Goal: Task Accomplishment & Management: Complete application form

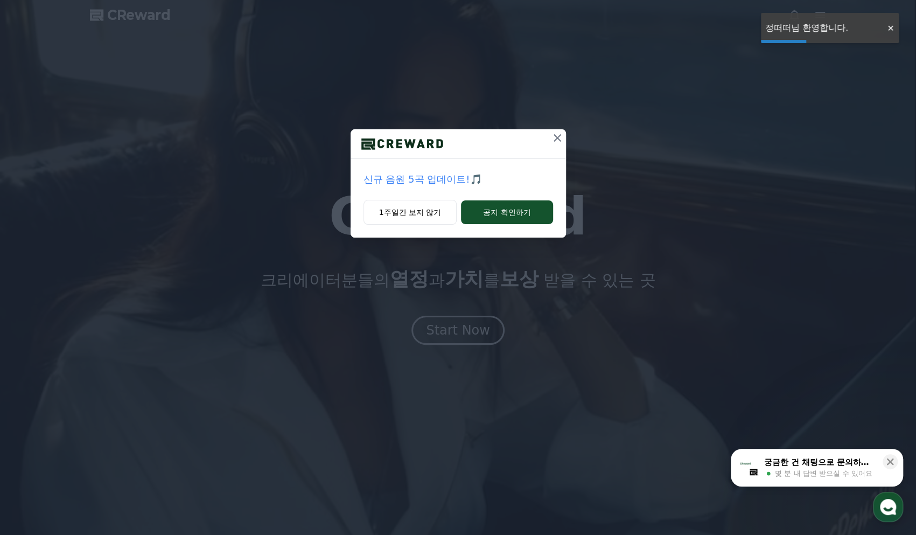
click at [818, 180] on div "신규 음원 5곡 업데이트!🎵 1주일간 보지 않기 공지 확인하기" at bounding box center [458, 127] width 916 height 255
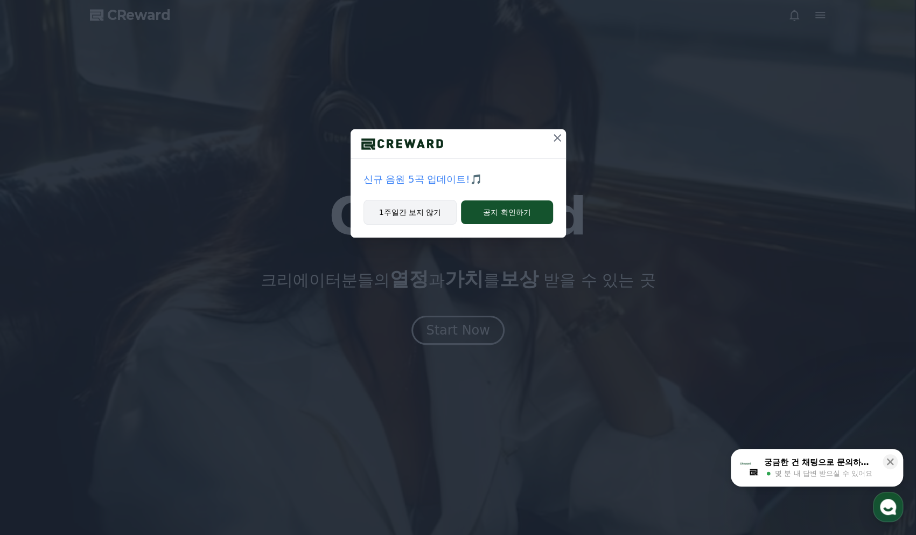
click at [424, 208] on button "1주일간 보지 않기" at bounding box center [411, 212] width 94 height 25
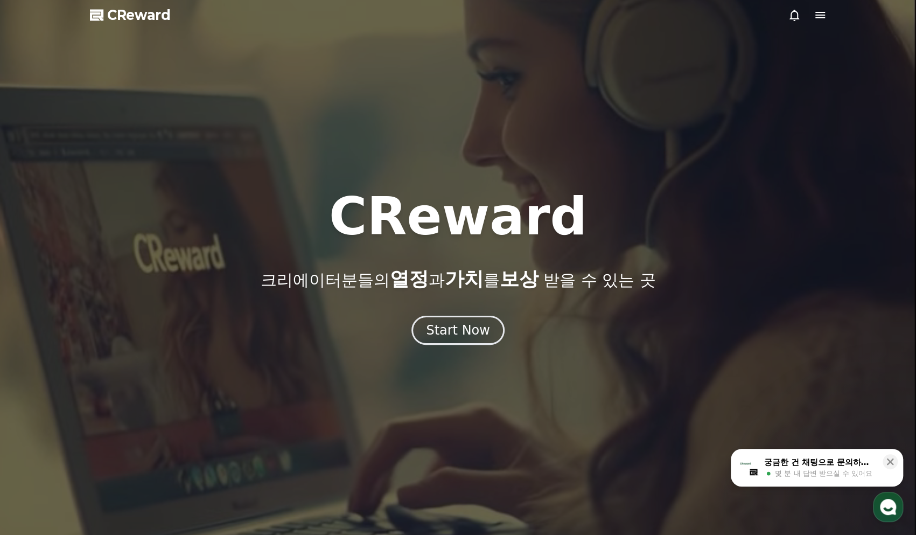
click at [817, 10] on icon at bounding box center [820, 15] width 13 height 13
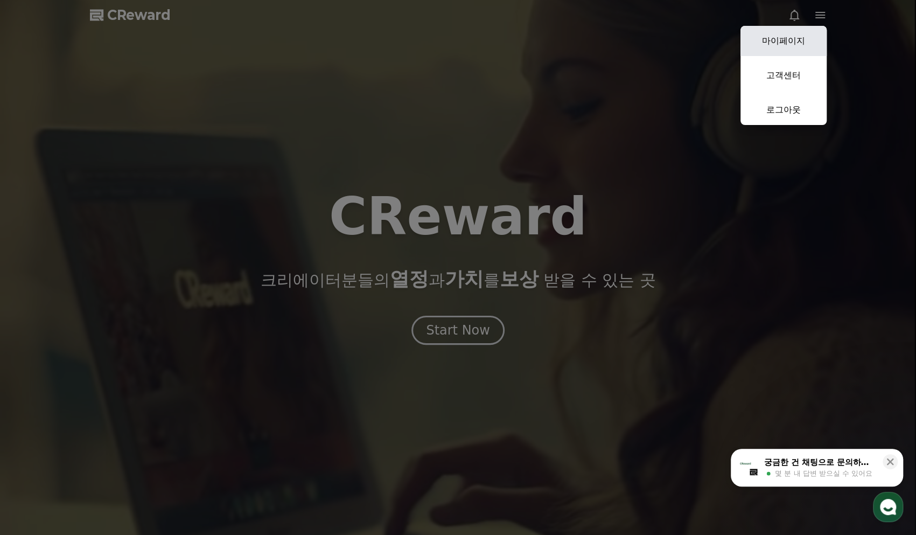
click at [794, 41] on link "마이페이지" at bounding box center [784, 41] width 86 height 30
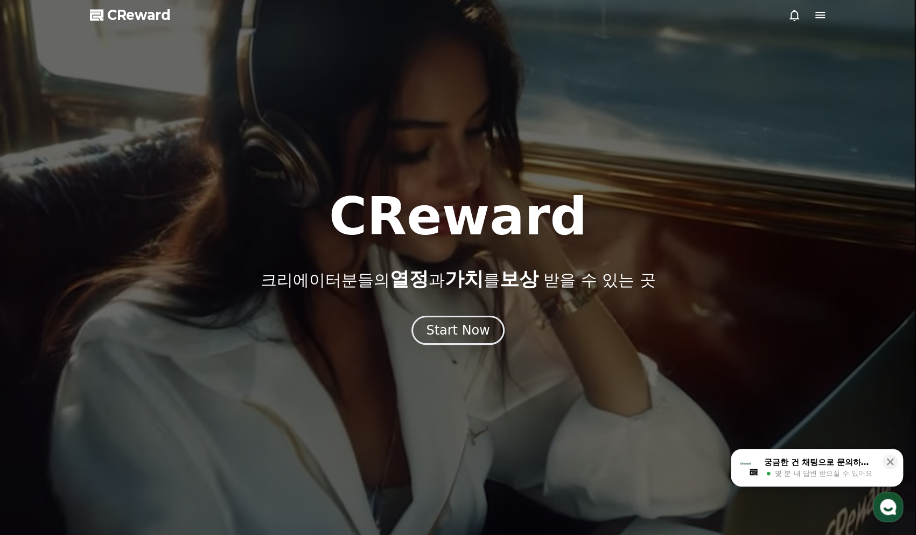
select select "**********"
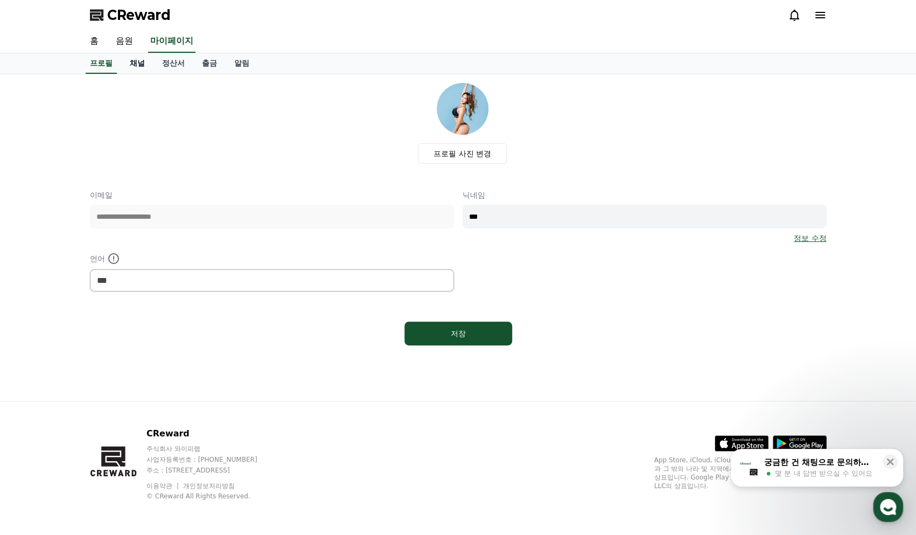
click at [138, 67] on link "채널" at bounding box center [137, 63] width 32 height 20
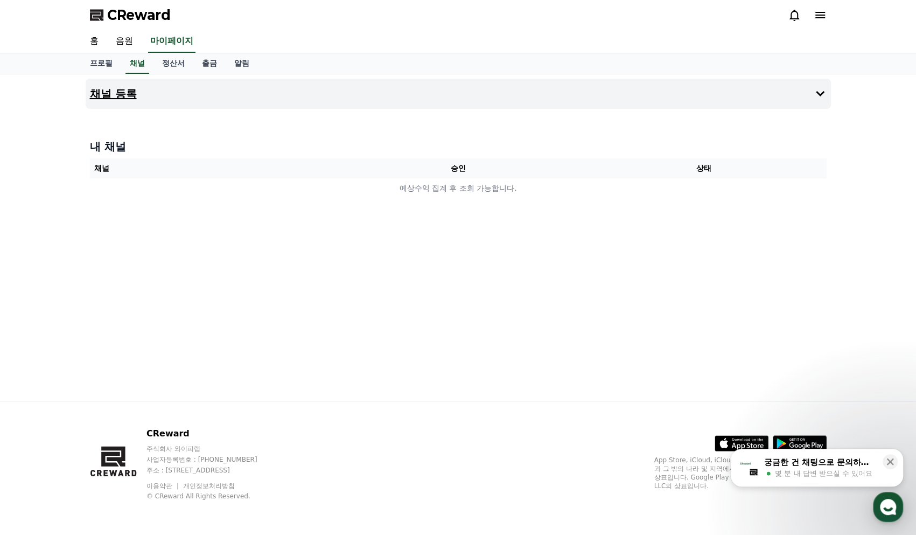
click at [156, 100] on button "채널 등록" at bounding box center [458, 94] width 745 height 30
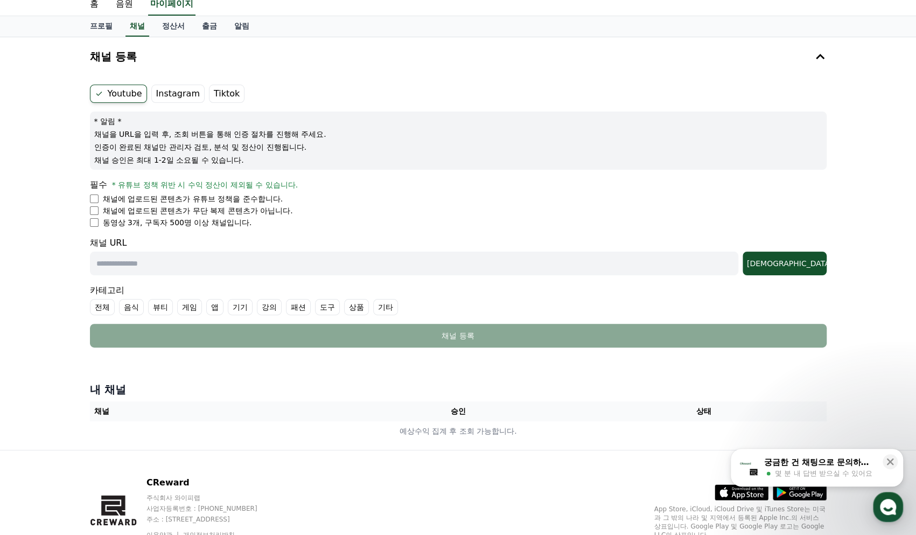
scroll to position [54, 0]
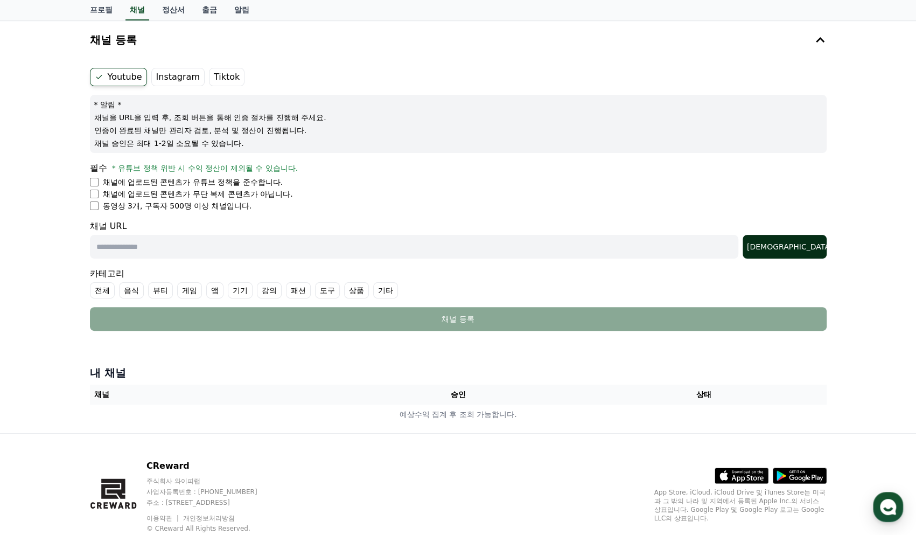
click at [787, 240] on button "[DEMOGRAPHIC_DATA]" at bounding box center [785, 247] width 84 height 24
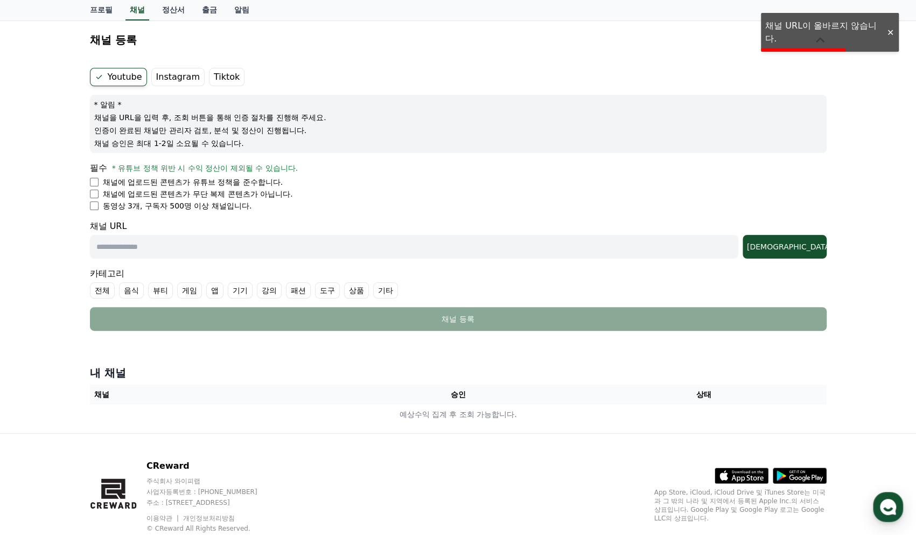
click at [378, 248] on input "text" at bounding box center [414, 247] width 649 height 24
paste input "**********"
type input "**********"
click at [822, 238] on button "[DEMOGRAPHIC_DATA]" at bounding box center [785, 247] width 84 height 24
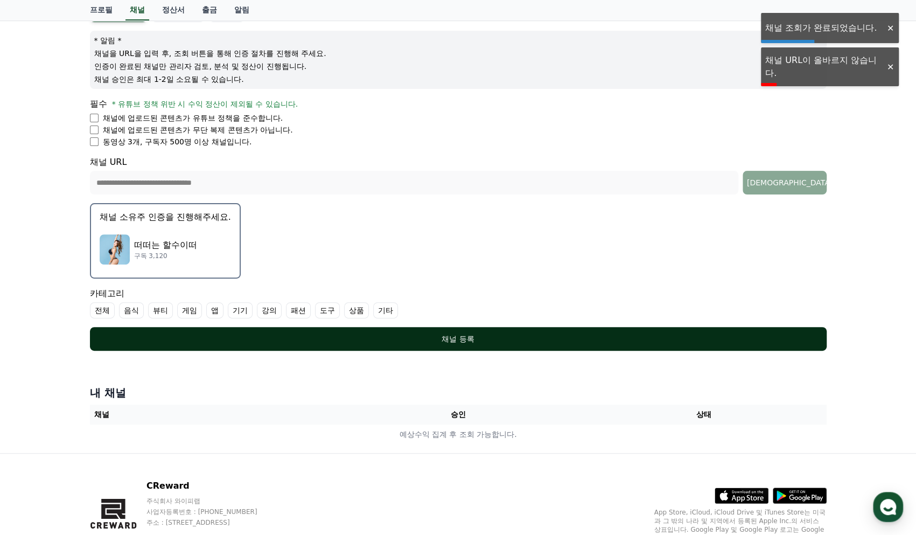
scroll to position [169, 0]
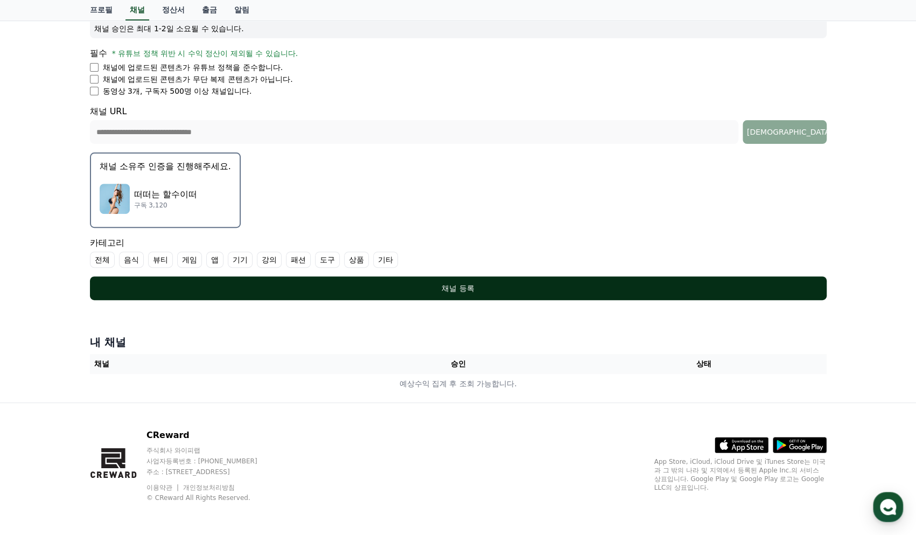
click at [445, 286] on div "채널 등록" at bounding box center [458, 288] width 694 height 11
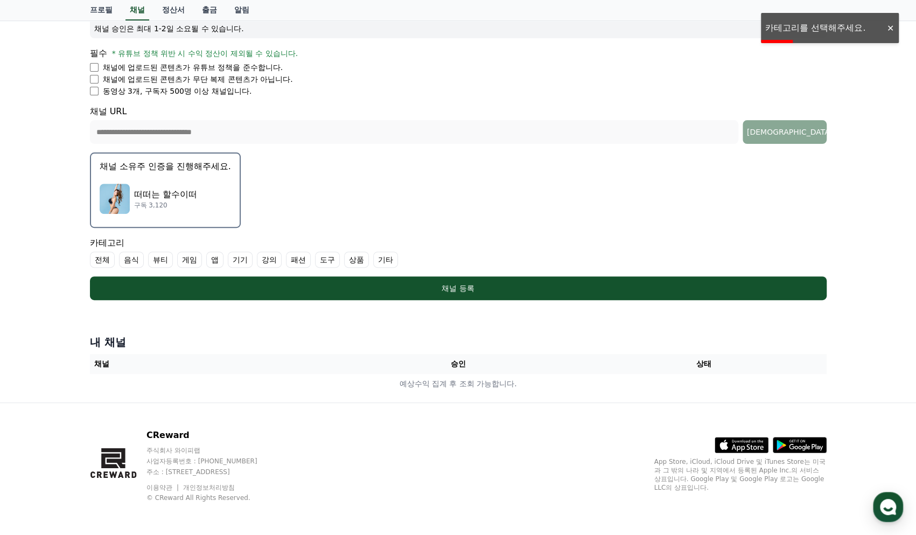
click at [385, 260] on label "기타" at bounding box center [385, 260] width 25 height 16
click at [98, 256] on label "전체" at bounding box center [102, 260] width 25 height 16
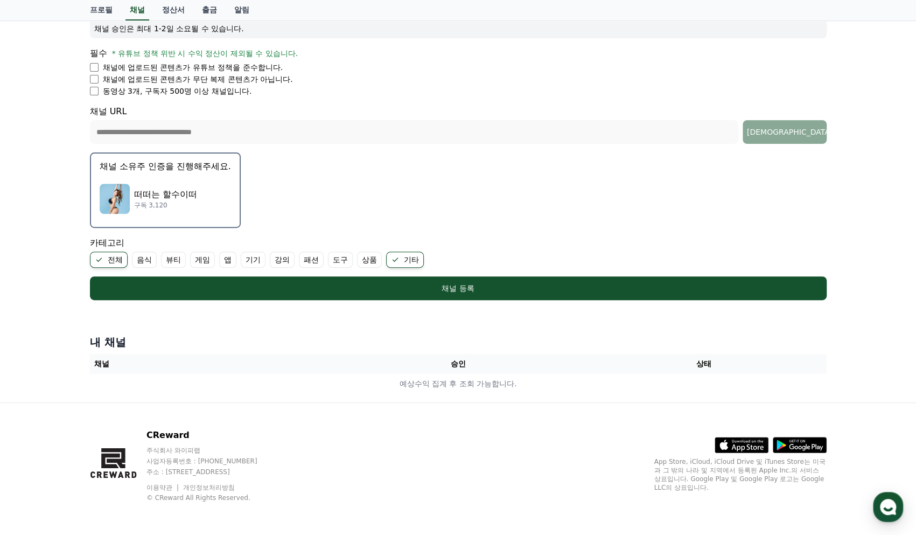
click at [398, 256] on label "기타" at bounding box center [405, 260] width 38 height 16
click at [102, 257] on icon at bounding box center [99, 259] width 9 height 9
click at [391, 261] on label "기타" at bounding box center [385, 260] width 25 height 16
click at [100, 260] on label "전체" at bounding box center [102, 260] width 25 height 16
click at [413, 252] on label "기타" at bounding box center [405, 260] width 38 height 16
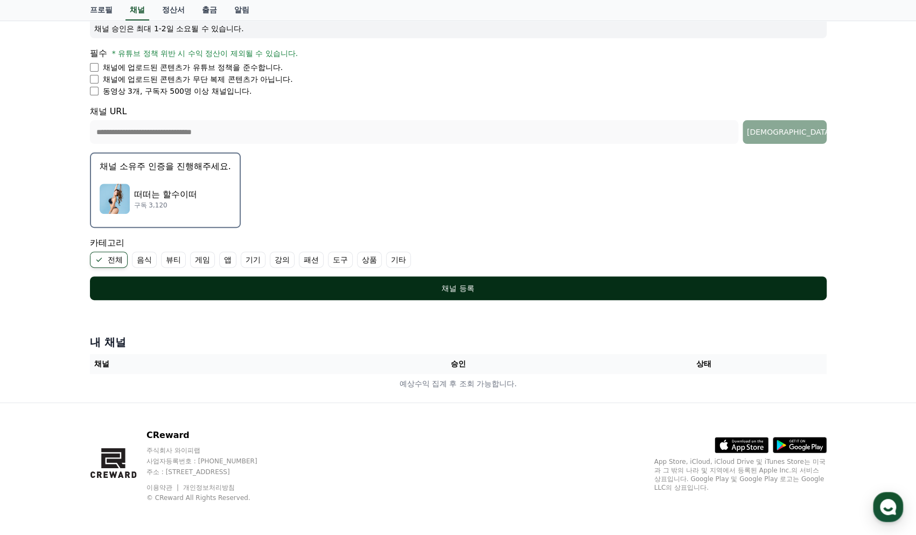
click at [441, 290] on div "채널 등록" at bounding box center [458, 288] width 694 height 11
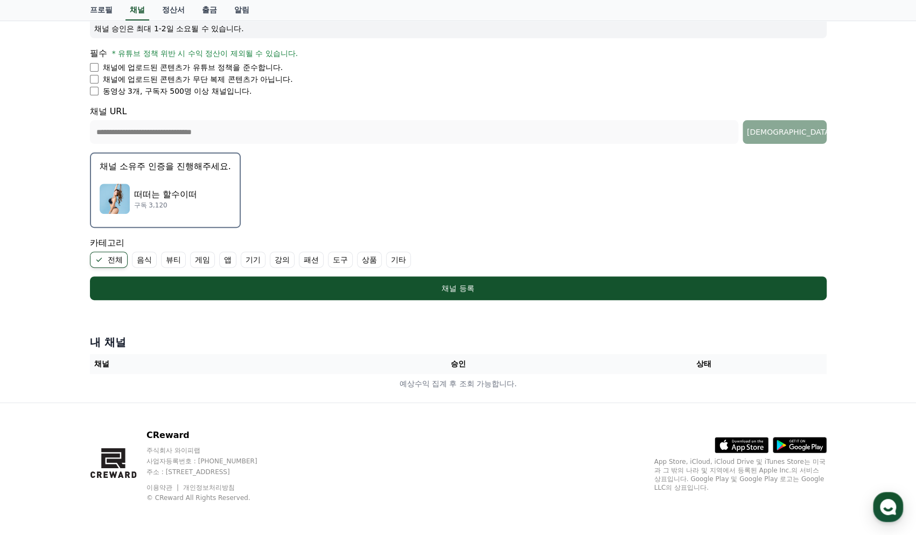
scroll to position [61, 0]
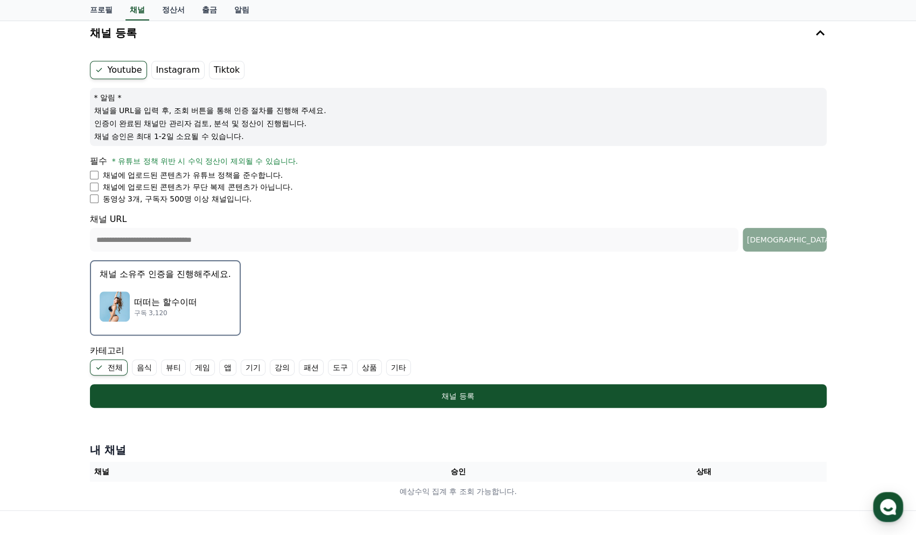
click at [198, 297] on div "떠떠는 할수이떠 구독 3,120" at bounding box center [165, 306] width 131 height 43
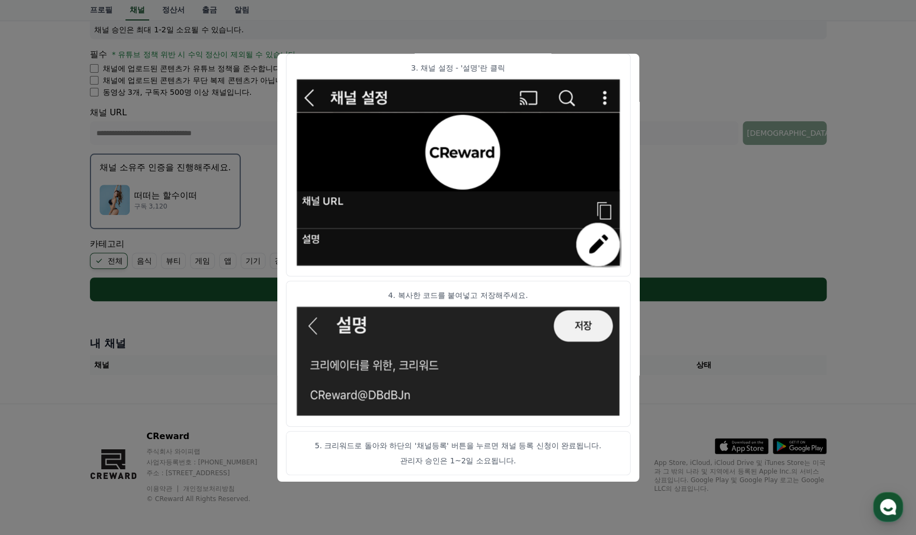
scroll to position [169, 0]
drag, startPoint x: 437, startPoint y: 442, endPoint x: 559, endPoint y: 461, distance: 123.6
click at [592, 448] on p "5. 크리워드로 돌아와 하단의 '채널등록' 버튼을 누르면 채널 등록 신청이 완료됩니다." at bounding box center [458, 445] width 326 height 11
click at [524, 458] on p "관리자 승인은 1~2일 소요됩니다." at bounding box center [458, 460] width 326 height 11
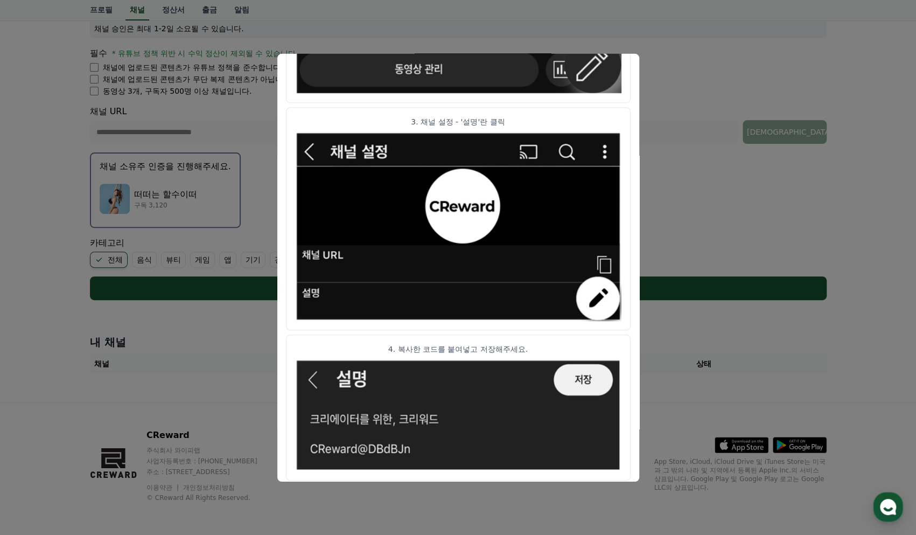
click at [792, 214] on button "close modal" at bounding box center [458, 267] width 916 height 535
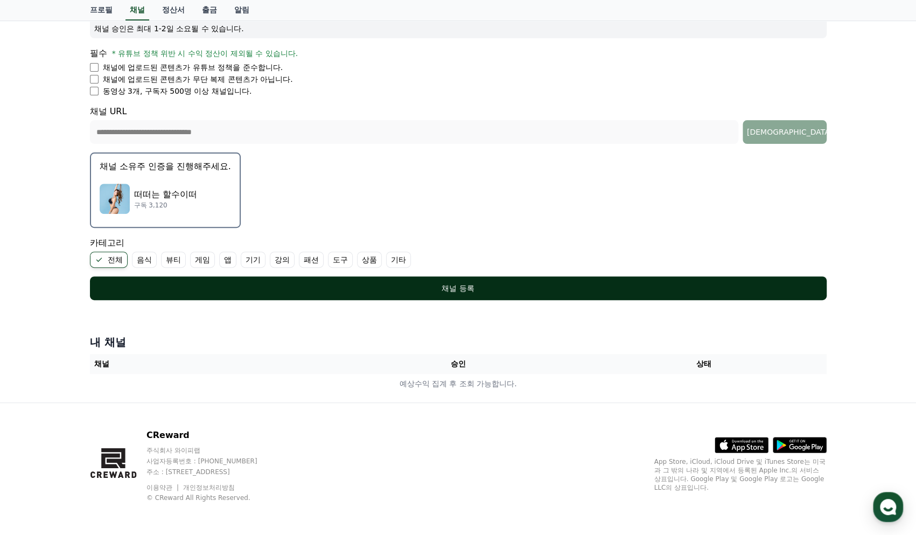
click at [332, 283] on div "채널 등록" at bounding box center [458, 288] width 694 height 11
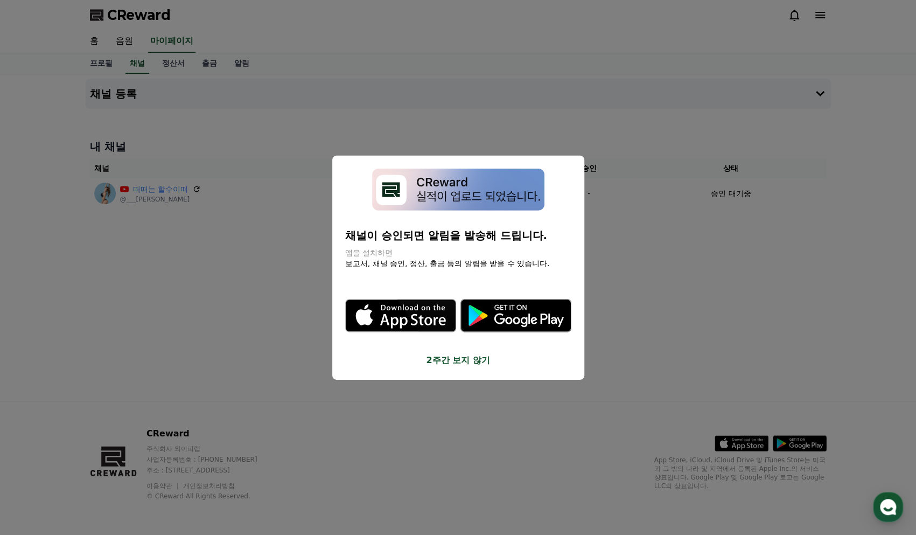
click at [682, 246] on button "close modal" at bounding box center [458, 267] width 916 height 535
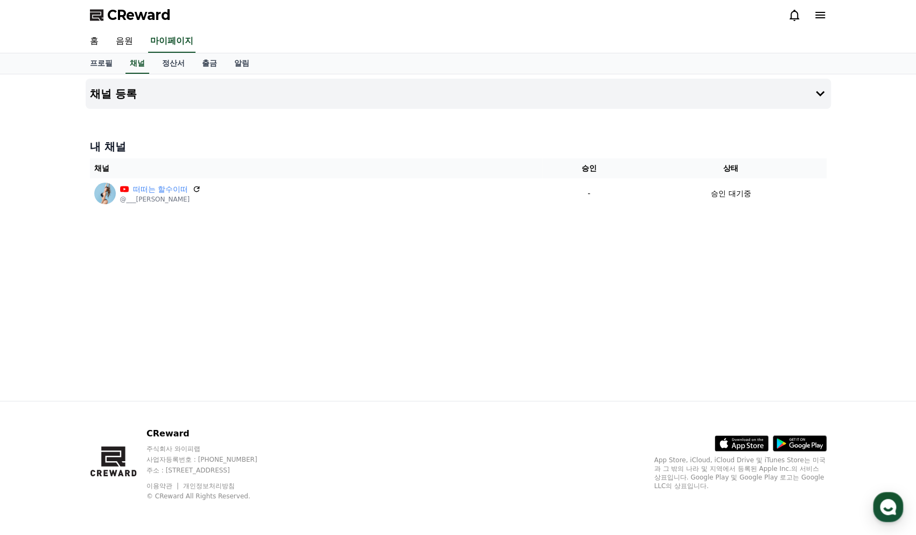
drag, startPoint x: 766, startPoint y: 246, endPoint x: 801, endPoint y: 272, distance: 44.0
click at [766, 246] on div "채널 등록 내 채널 채널 승인 상태 떠떠는 할수이떠 @___yooon.e - 승인 대기중" at bounding box center [458, 237] width 754 height 326
drag, startPoint x: 615, startPoint y: 365, endPoint x: 625, endPoint y: 365, distance: 9.7
click at [616, 365] on div "채널 등록 내 채널 채널 승인 상태 떠떠는 할수이떠 @___yooon.e - 승인 대기중" at bounding box center [458, 237] width 754 height 326
drag, startPoint x: 492, startPoint y: 291, endPoint x: 696, endPoint y: 69, distance: 301.5
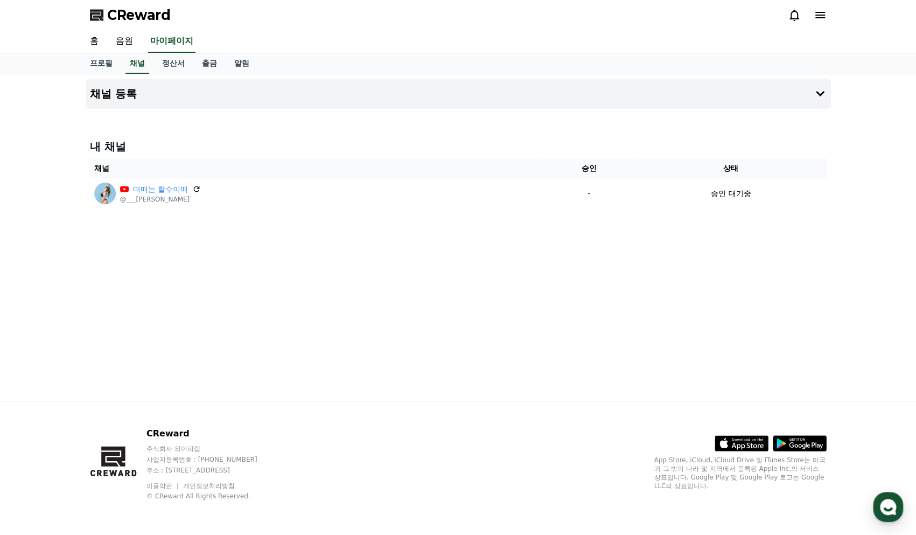
click at [492, 291] on div "채널 등록 내 채널 채널 승인 상태 떠떠는 할수이떠 @___yooon.e - 승인 대기중" at bounding box center [458, 237] width 754 height 326
